Goal: Feedback & Contribution: Submit feedback/report problem

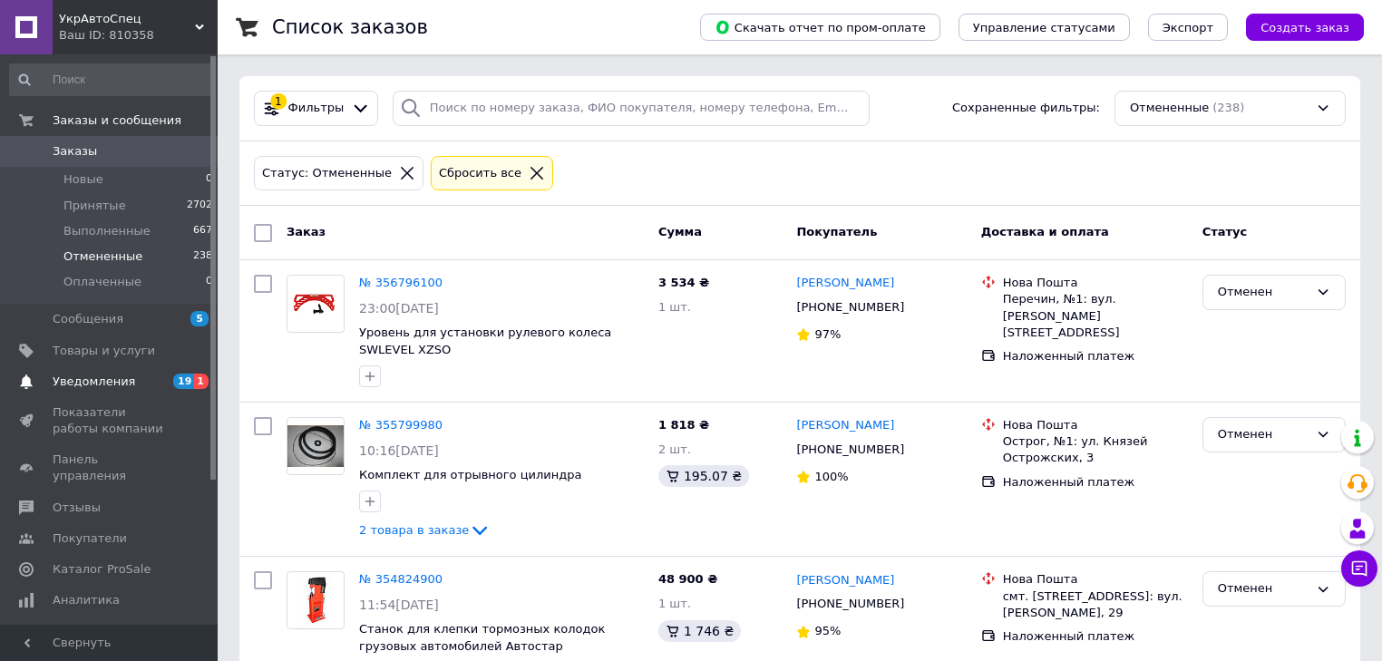
click at [102, 388] on span "Уведомления" at bounding box center [94, 382] width 83 height 16
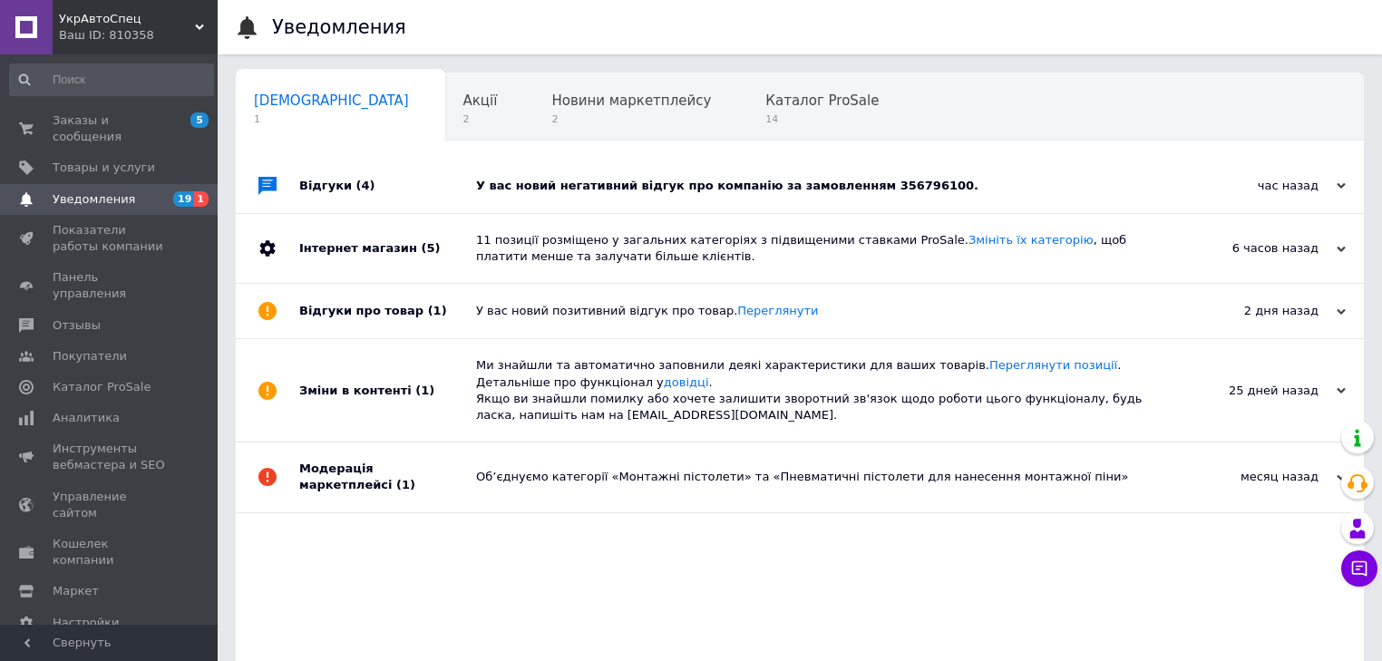
click at [746, 189] on div "У вас новий негативний відгук про компанію за замовленням 356796100." at bounding box center [820, 186] width 688 height 16
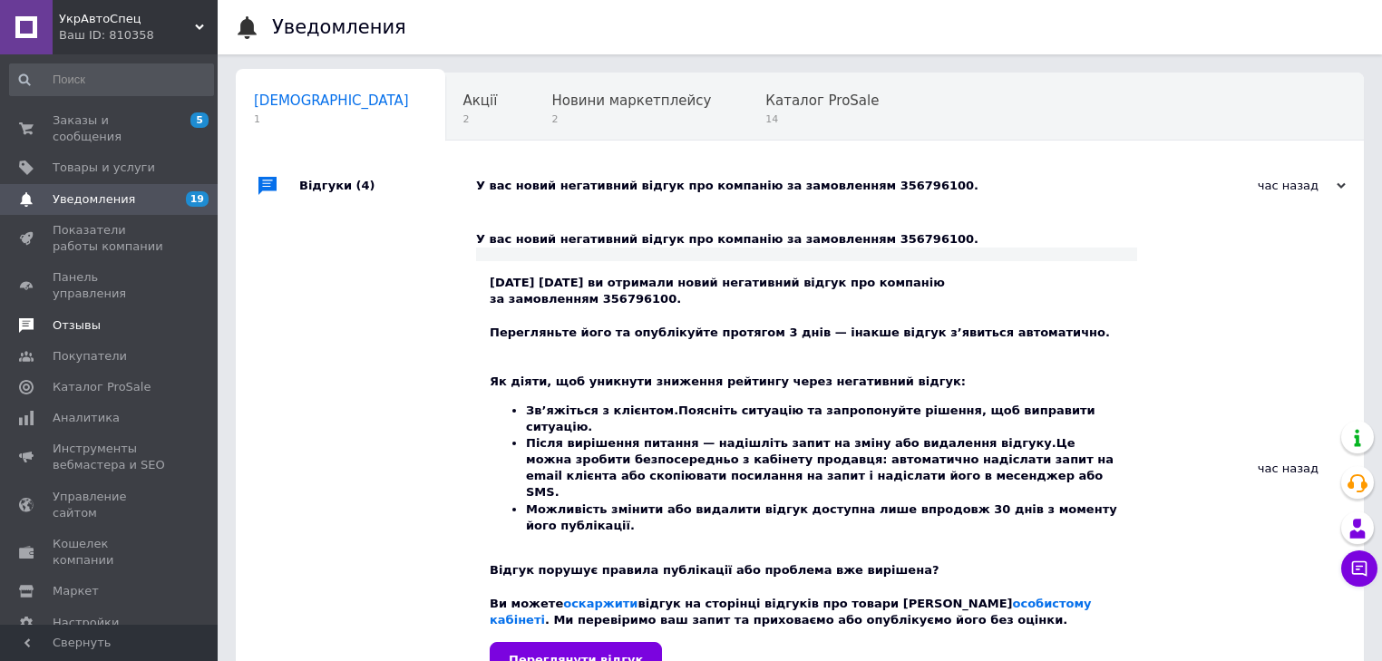
click at [69, 317] on span "Отзывы" at bounding box center [77, 325] width 48 height 16
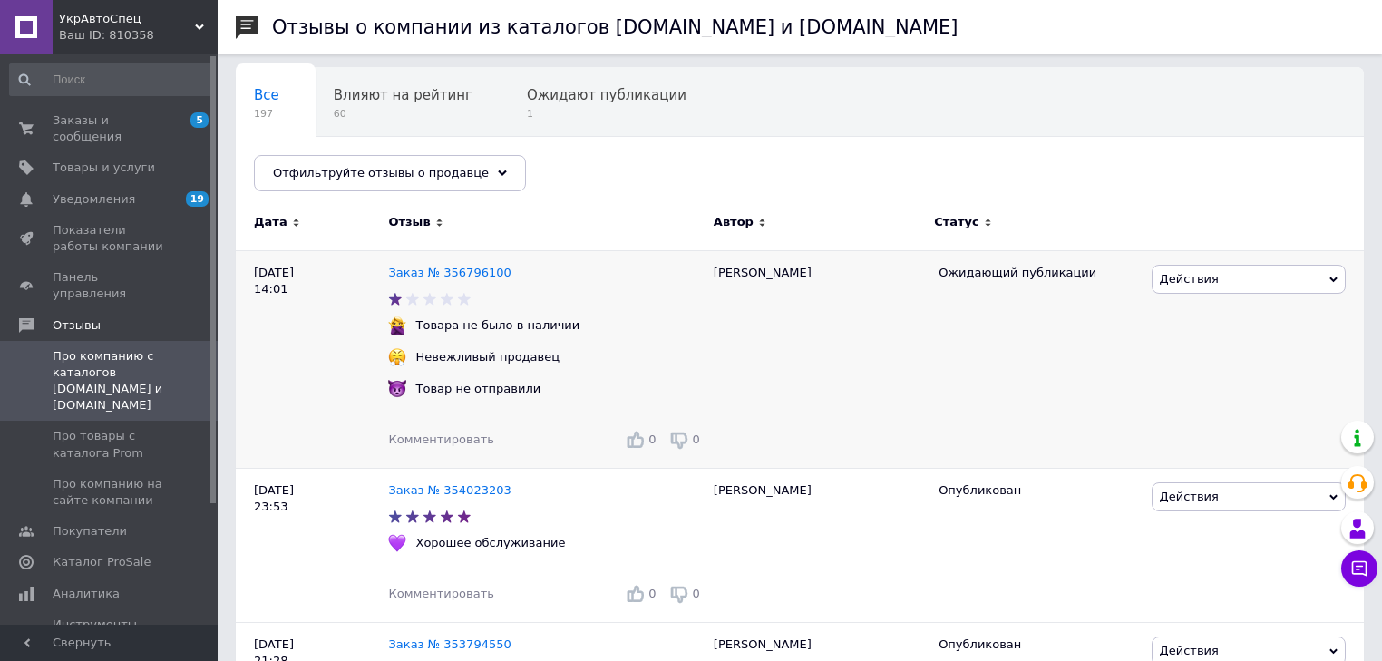
scroll to position [145, 0]
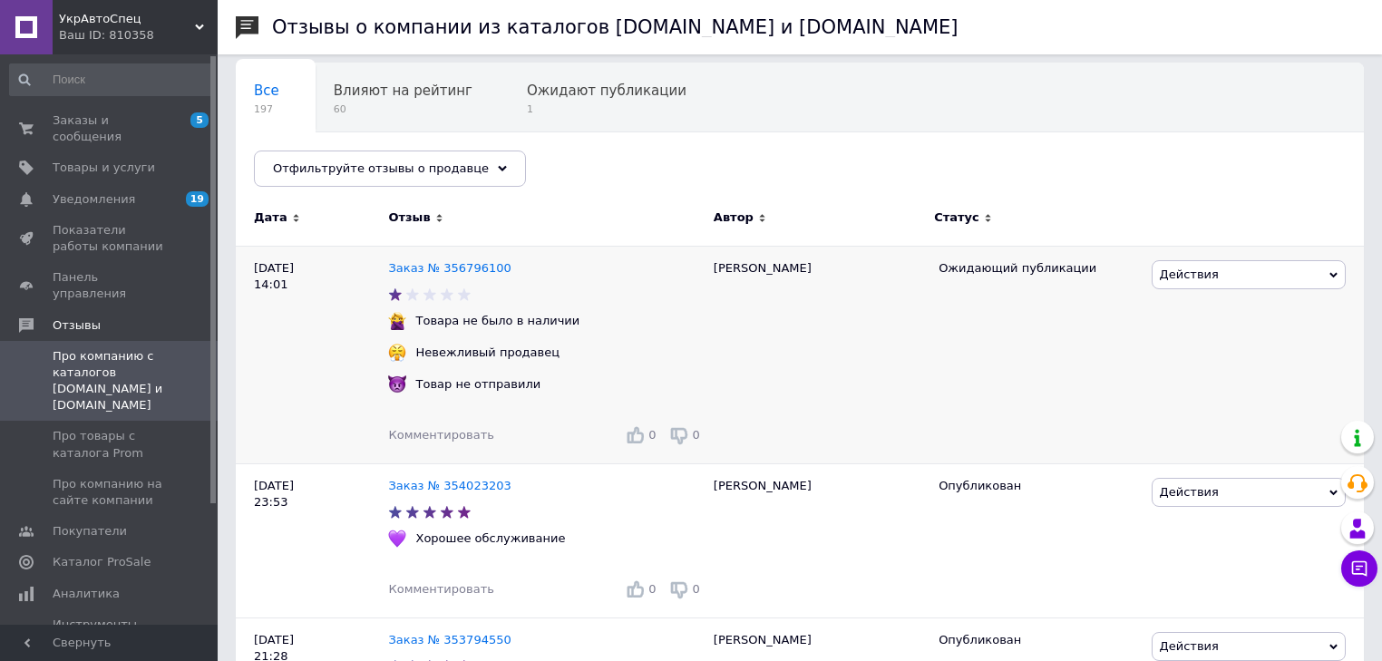
click at [1315, 279] on span "Действия" at bounding box center [1248, 274] width 194 height 29
click at [1181, 382] on li "Оспорить" at bounding box center [1248, 386] width 192 height 25
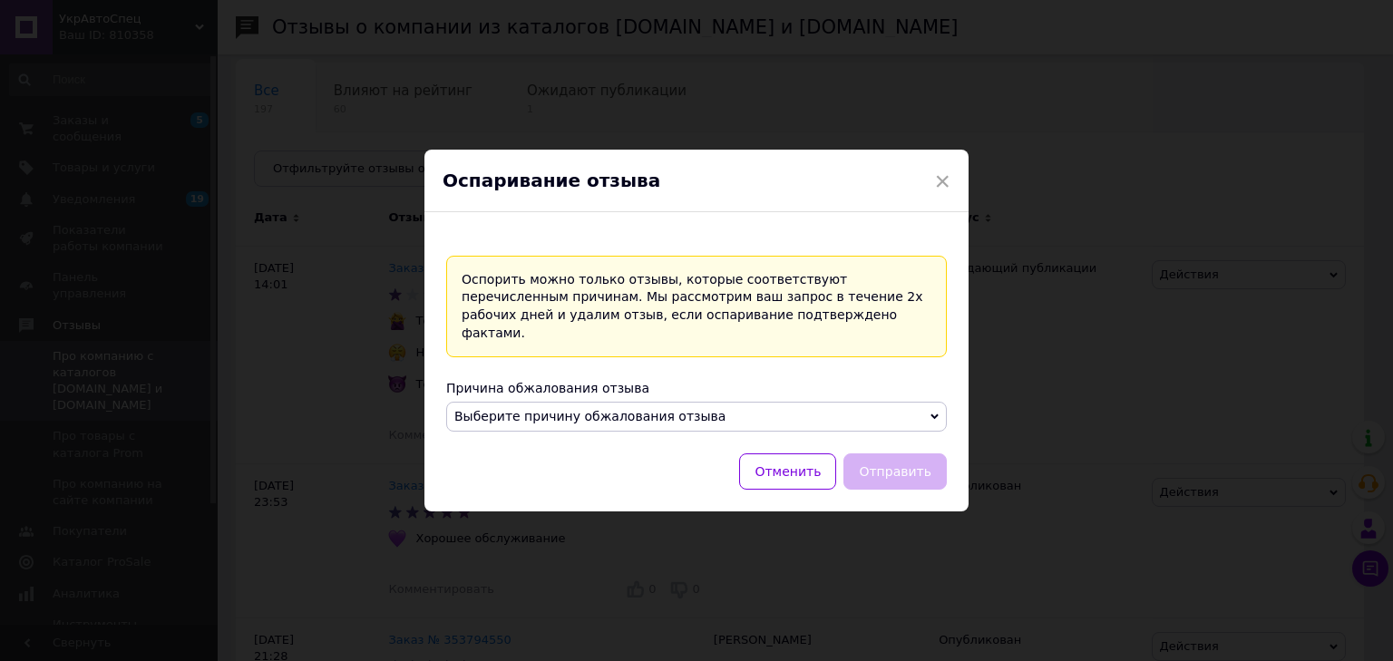
click at [921, 411] on span "Выберите причину обжалования отзыва" at bounding box center [696, 417] width 500 height 31
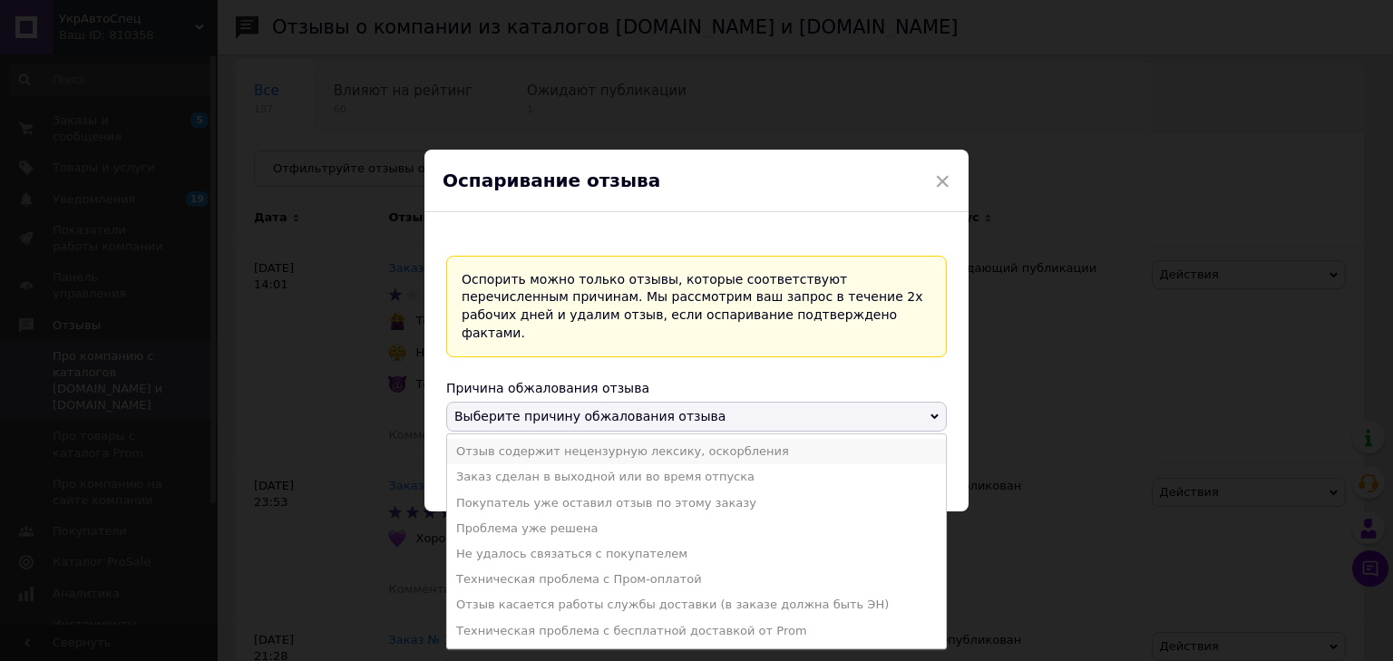
click at [752, 447] on li "Отзыв содержит нецензурную лексику, оскорбления" at bounding box center [696, 451] width 499 height 25
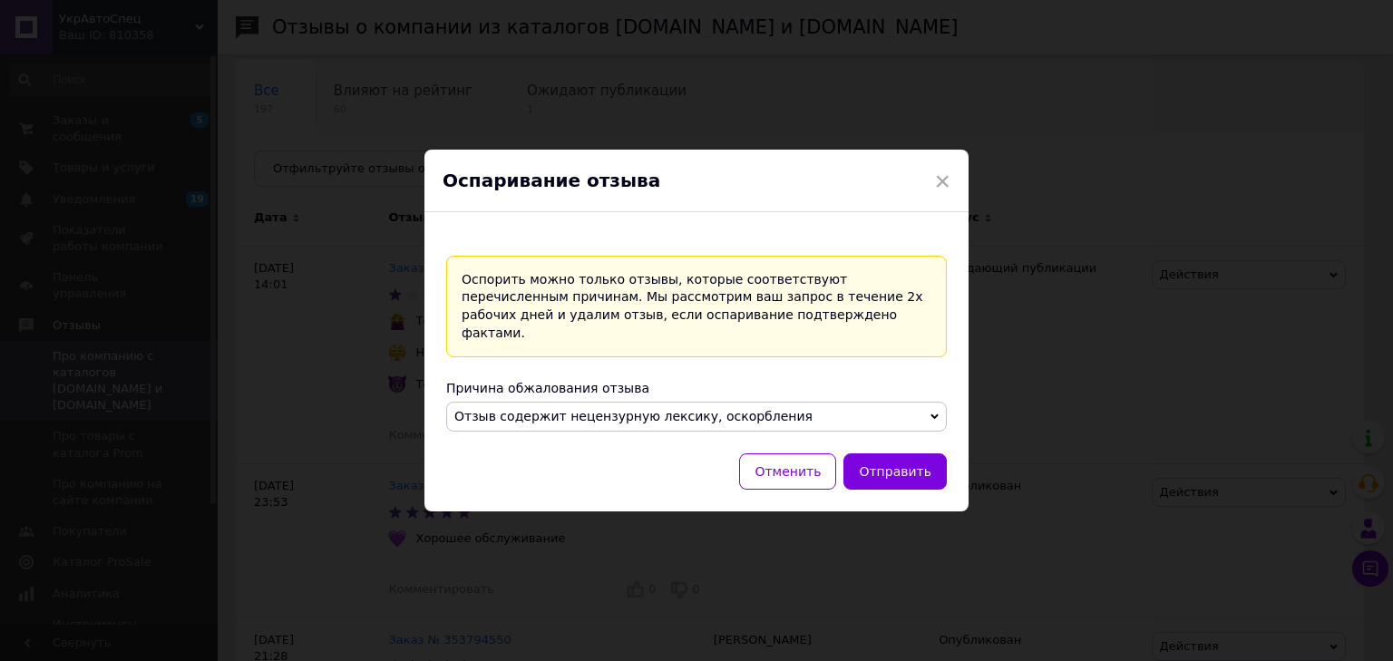
click at [921, 413] on span "Отзыв содержит нецензурную лексику, оскорбления" at bounding box center [696, 417] width 500 height 31
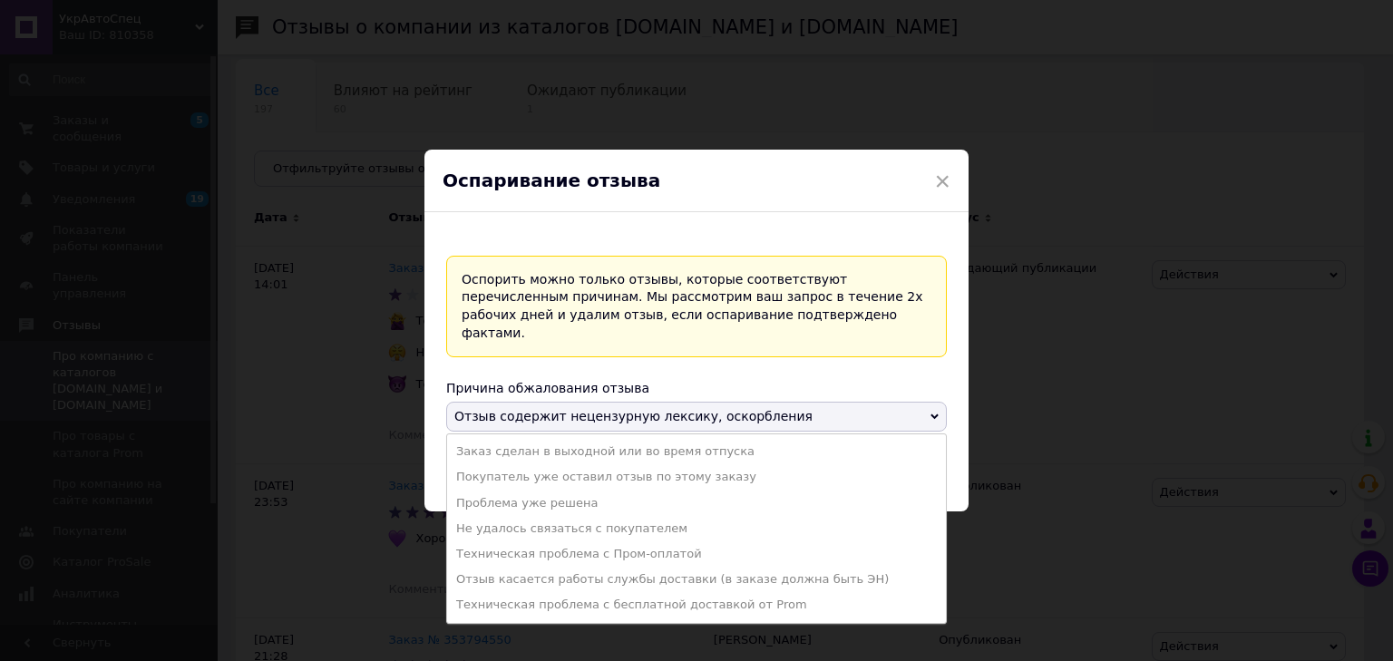
click at [927, 408] on span "Отзыв содержит нецензурную лексику, оскорбления" at bounding box center [696, 417] width 500 height 31
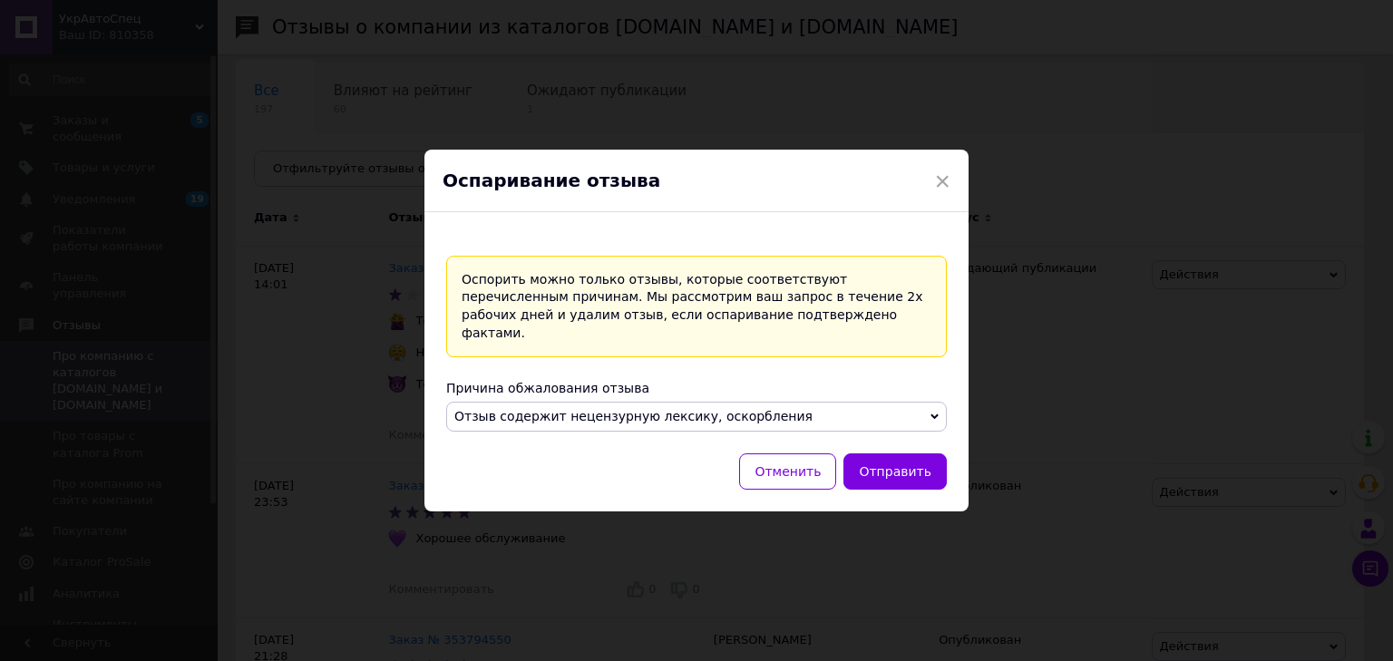
click at [927, 408] on span "Отзыв содержит нецензурную лексику, оскорбления" at bounding box center [696, 417] width 500 height 31
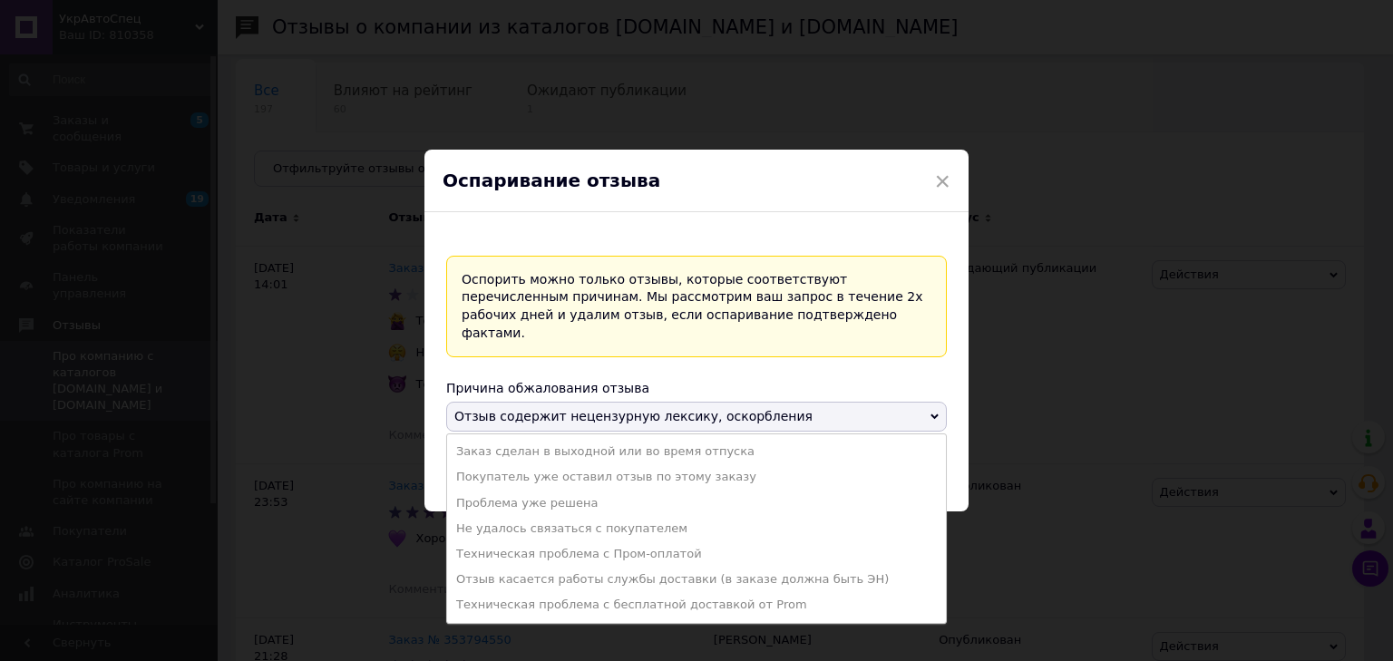
click at [954, 383] on div "Оспорить можно только отзывы, которые соответствуют перечисленным причинам. Мы …" at bounding box center [696, 362] width 544 height 300
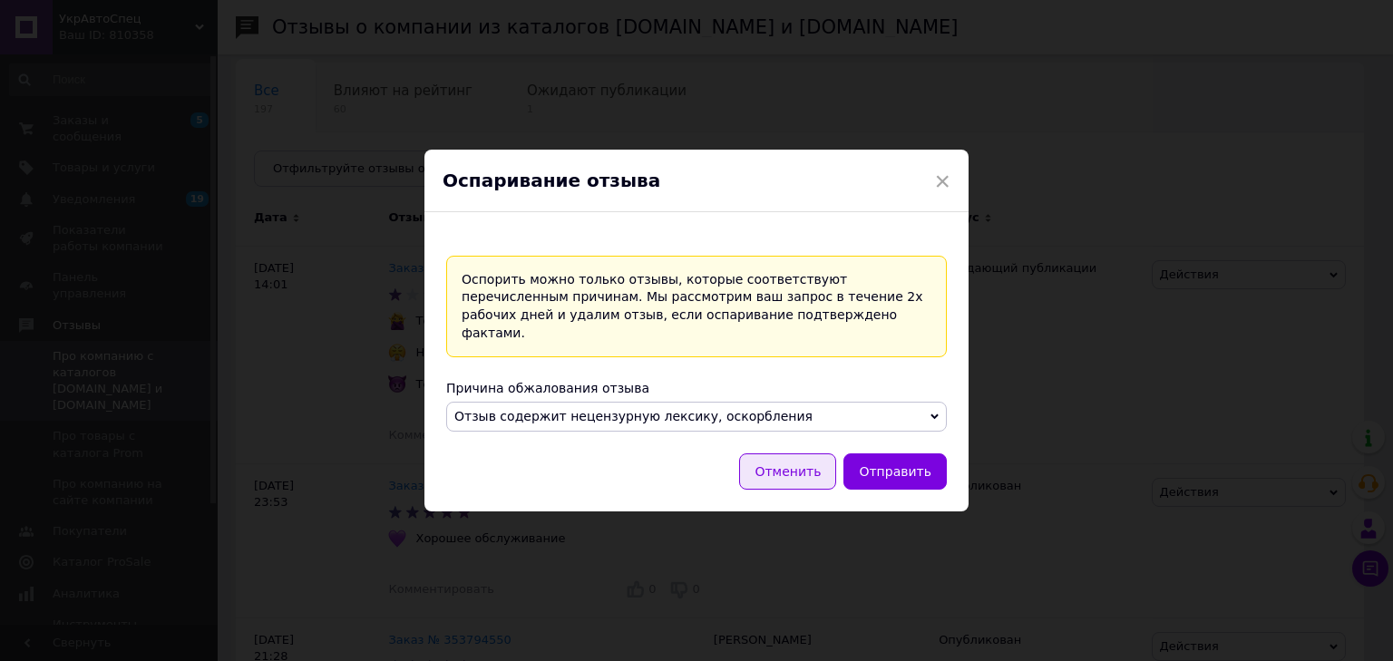
click at [787, 468] on button "Отменить" at bounding box center [787, 471] width 97 height 36
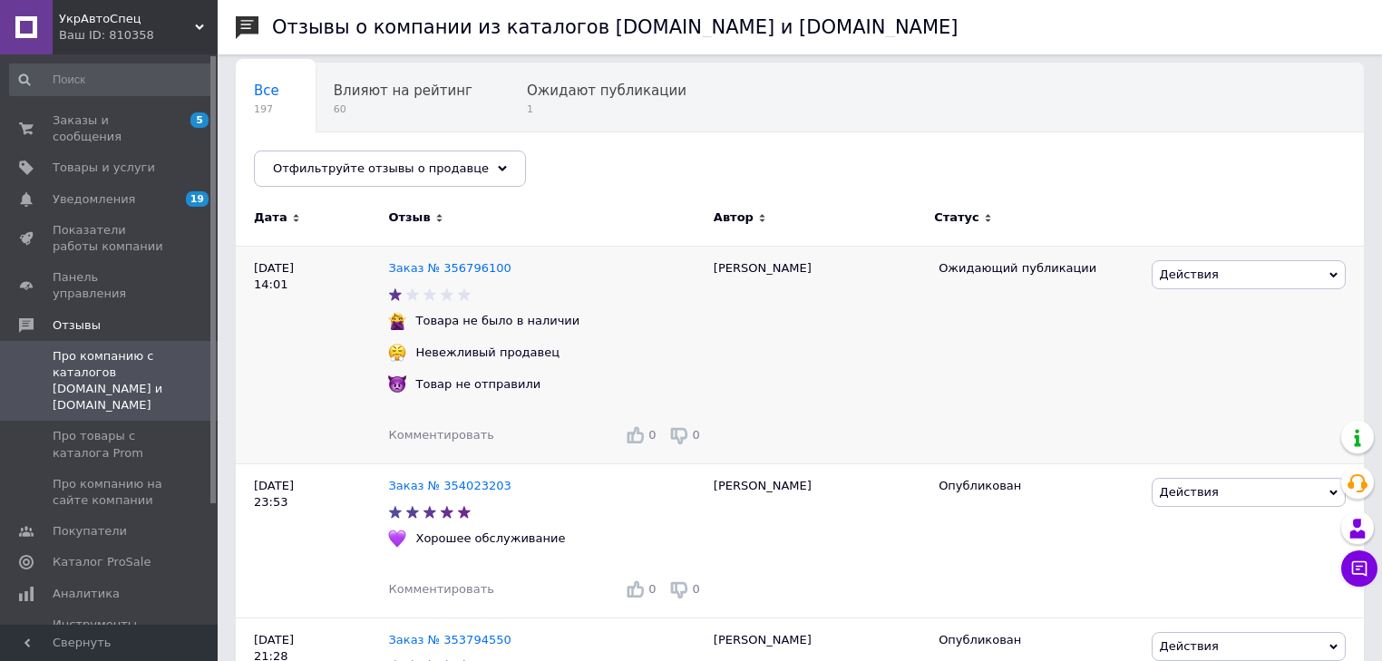
click at [1296, 285] on span "Действия" at bounding box center [1248, 274] width 194 height 29
click at [1199, 380] on li "Оспорить" at bounding box center [1248, 386] width 192 height 25
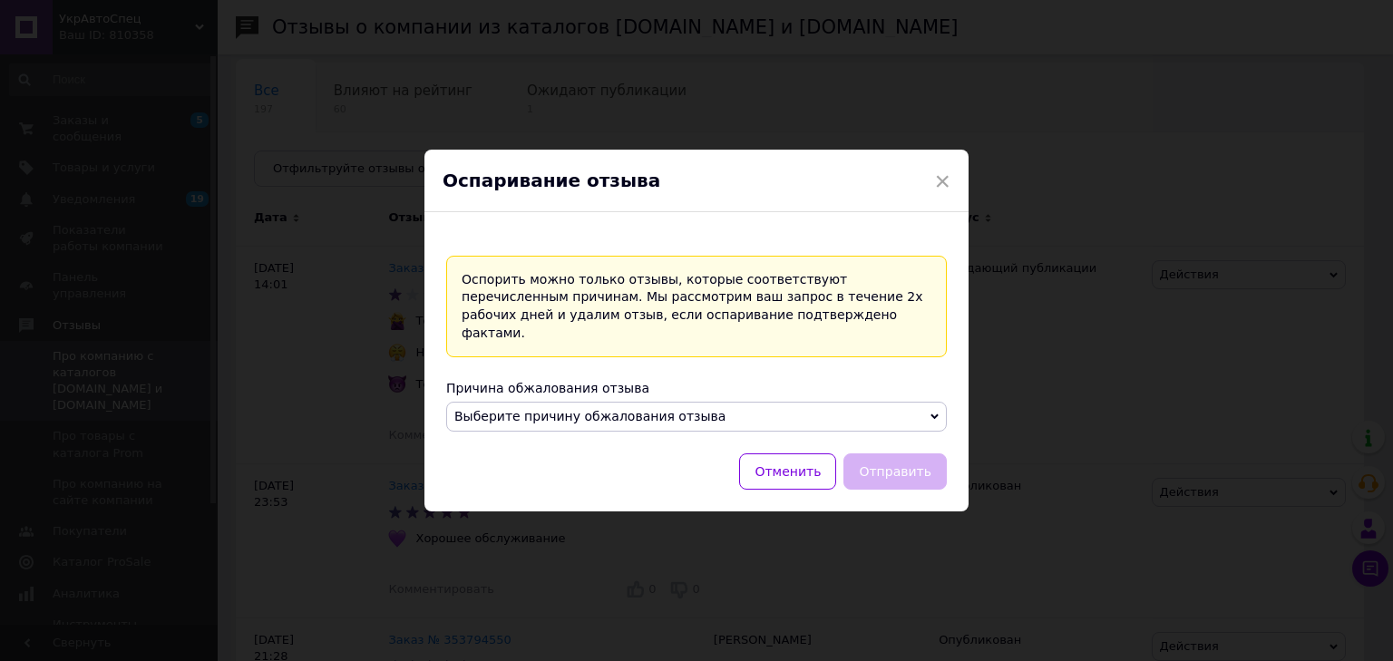
click at [926, 415] on span "Выберите причину обжалования отзыва" at bounding box center [696, 417] width 500 height 31
click at [937, 197] on span "×" at bounding box center [942, 181] width 16 height 31
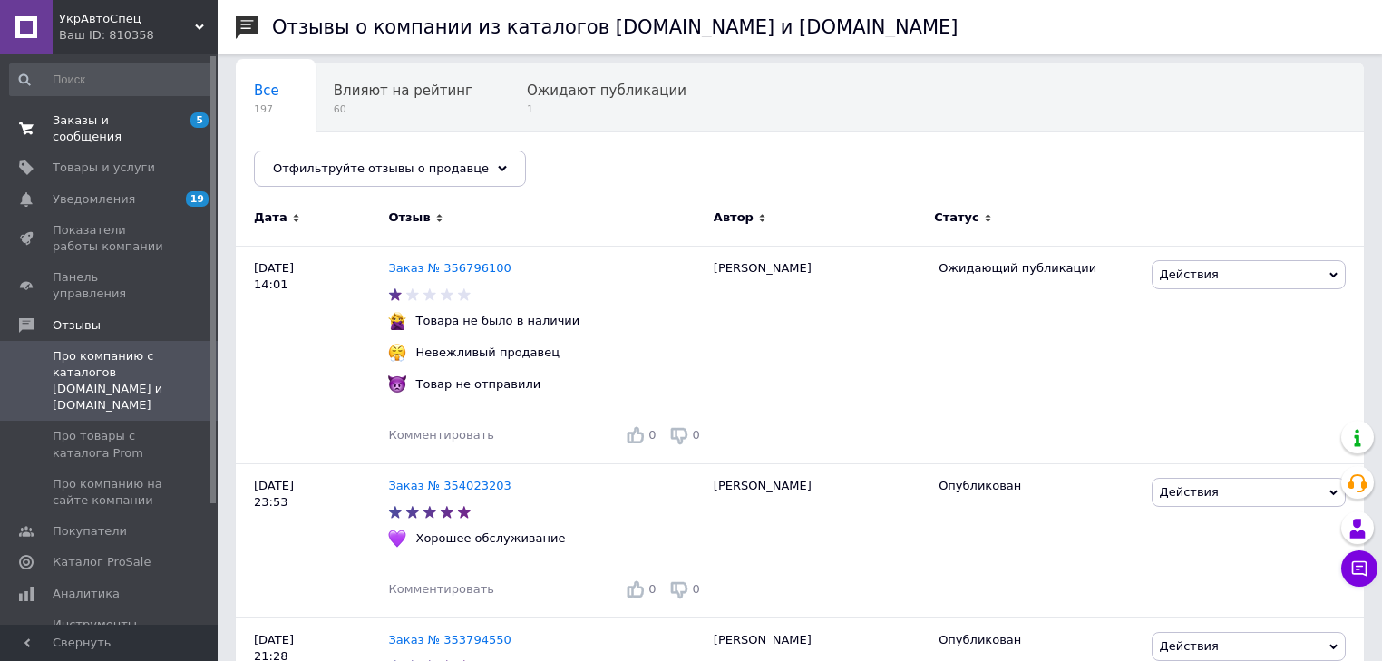
click at [96, 121] on span "Заказы и сообщения" at bounding box center [110, 128] width 115 height 33
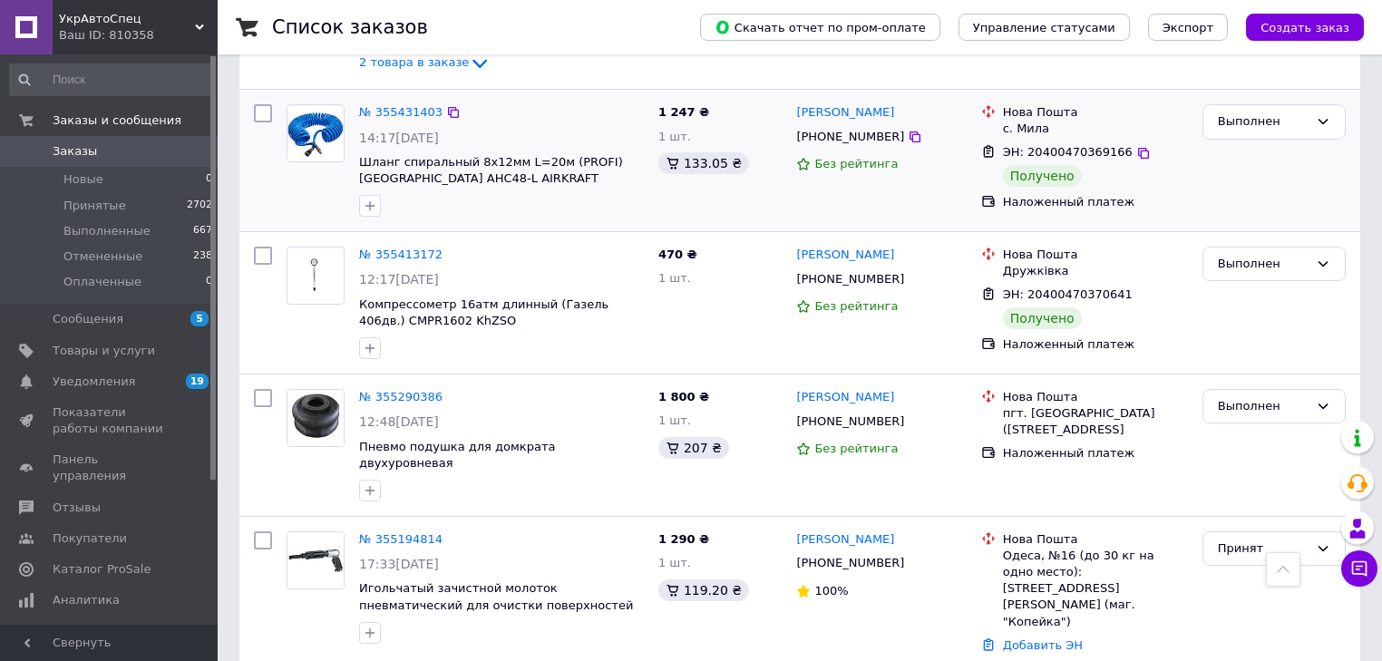
scroll to position [1741, 0]
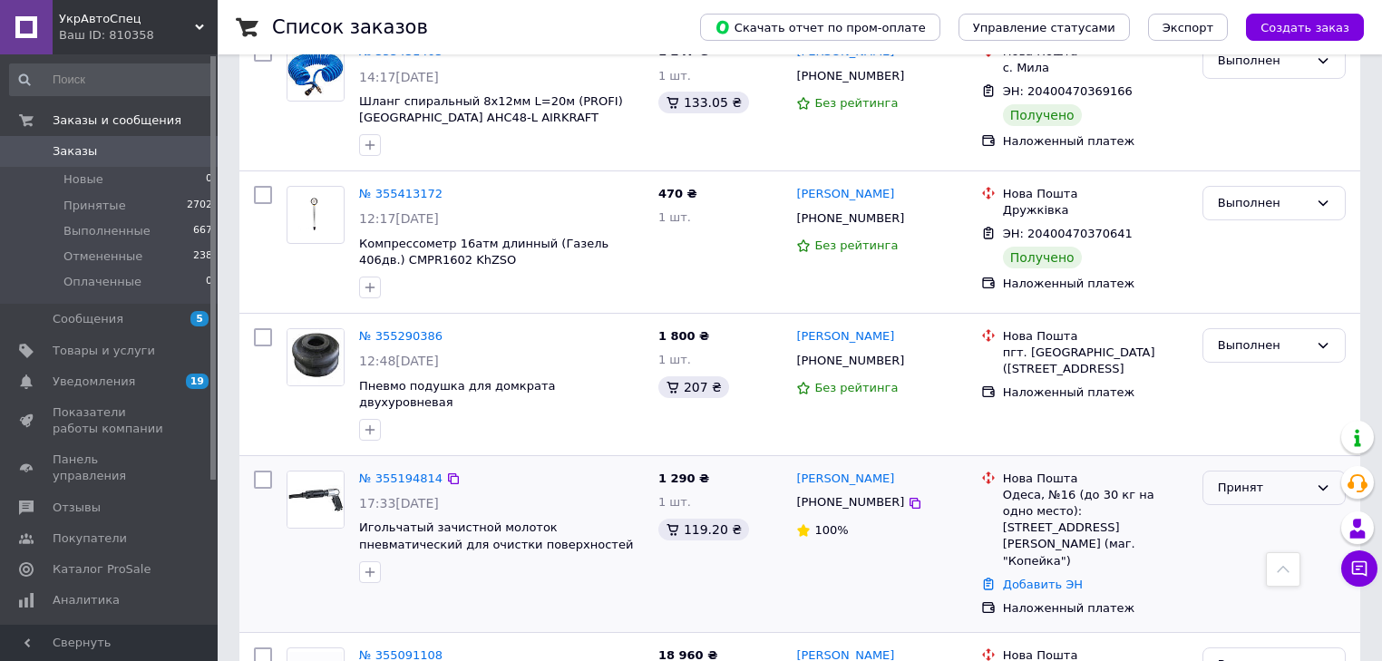
click at [1210, 471] on div "Принят" at bounding box center [1273, 488] width 143 height 35
click at [1216, 509] on li "Выполнен" at bounding box center [1273, 526] width 141 height 34
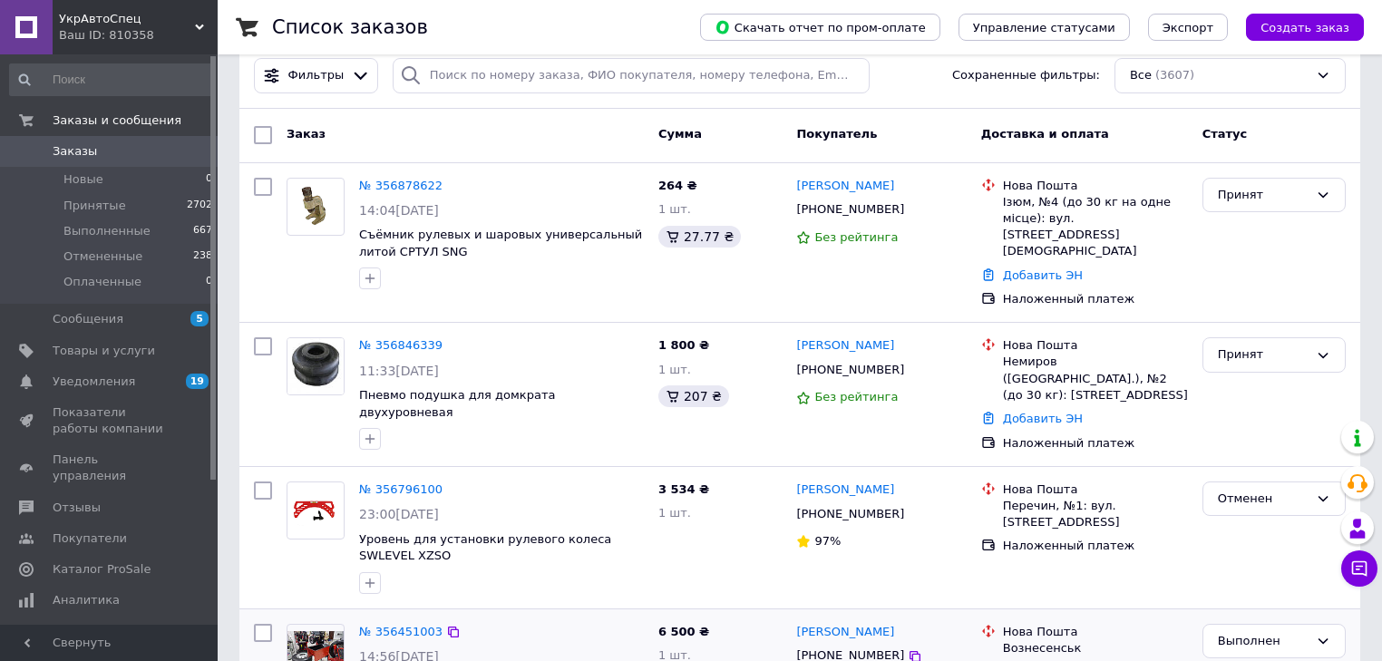
scroll to position [0, 0]
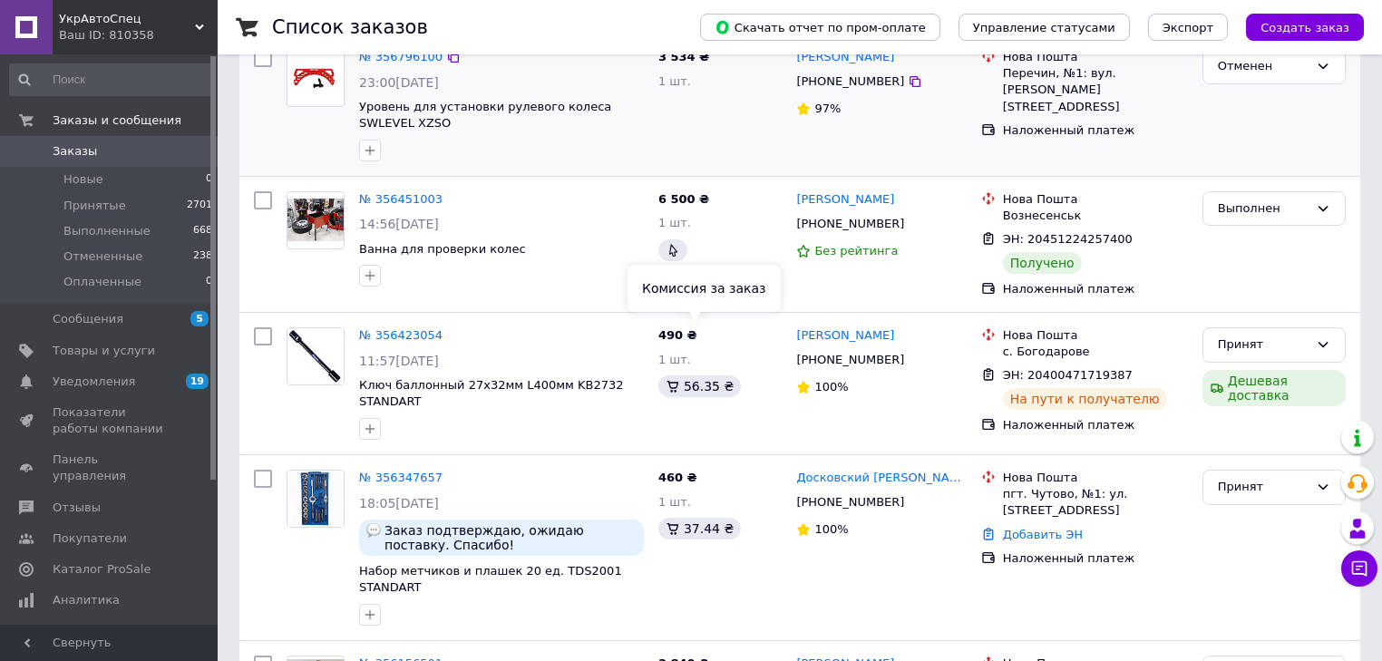
scroll to position [508, 0]
